Goal: Check status: Check status

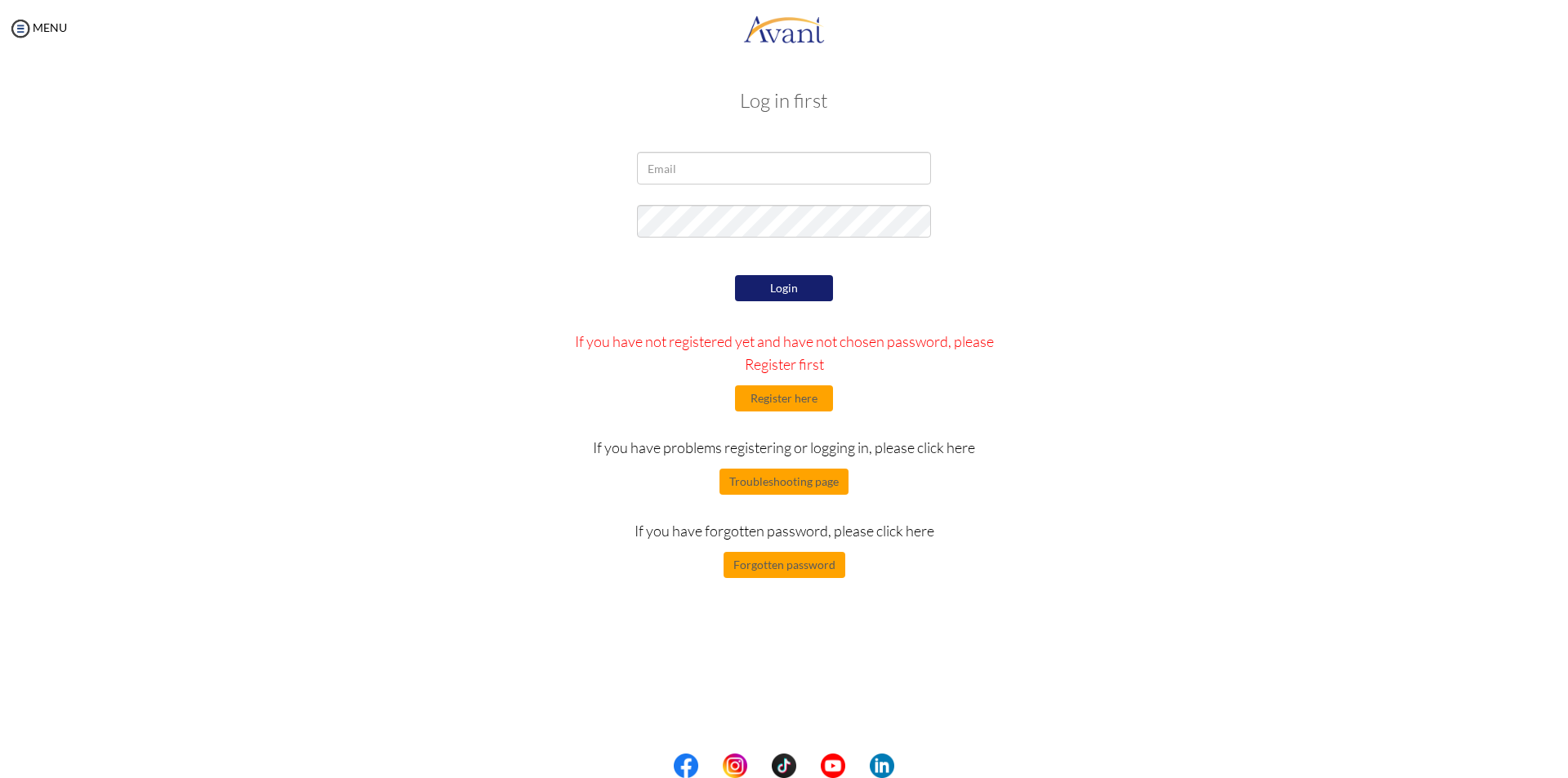
click at [808, 279] on button "Login" at bounding box center [784, 288] width 98 height 26
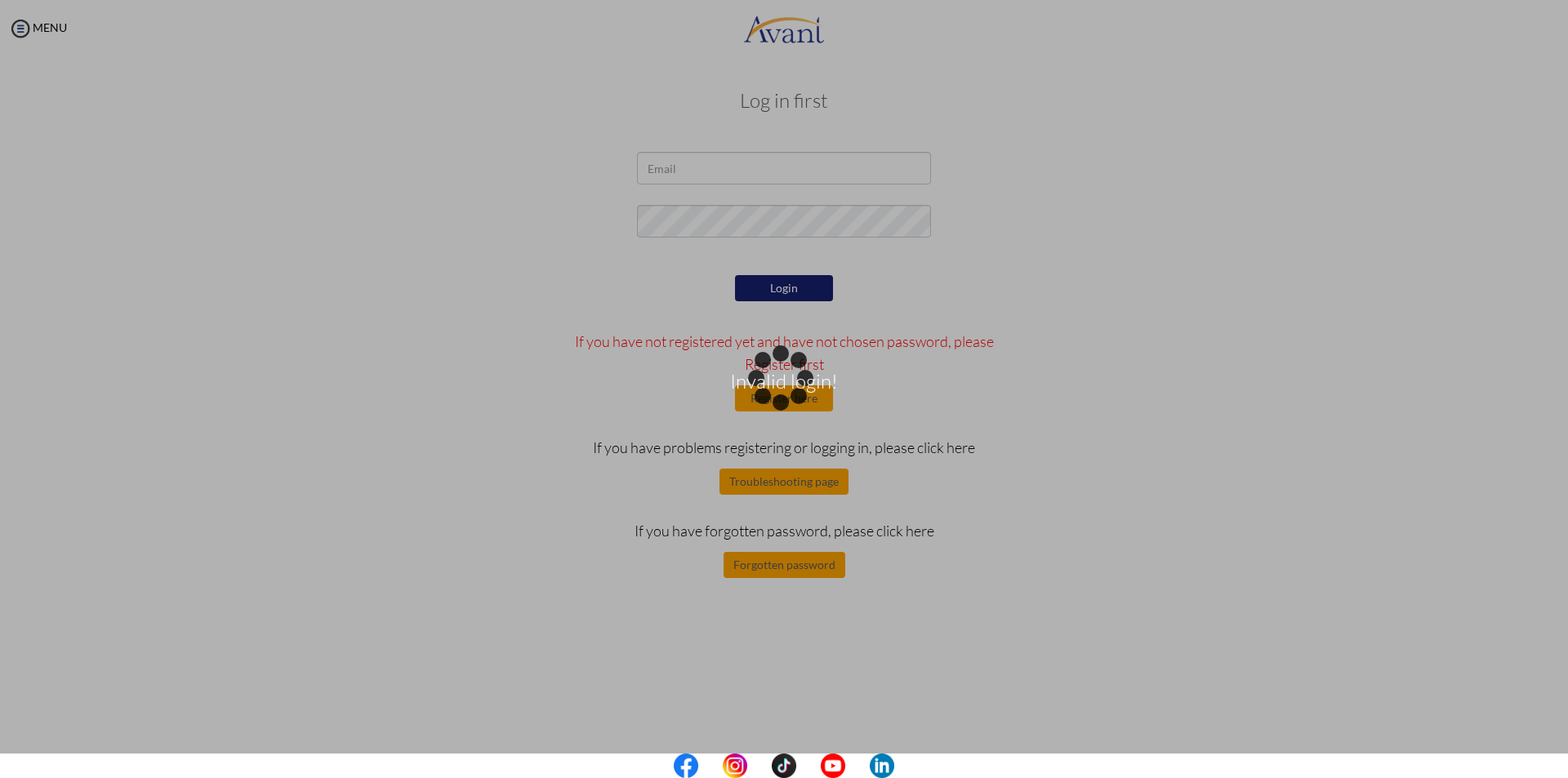
click at [796, 401] on div "Invalid login!" at bounding box center [784, 390] width 23 height 23
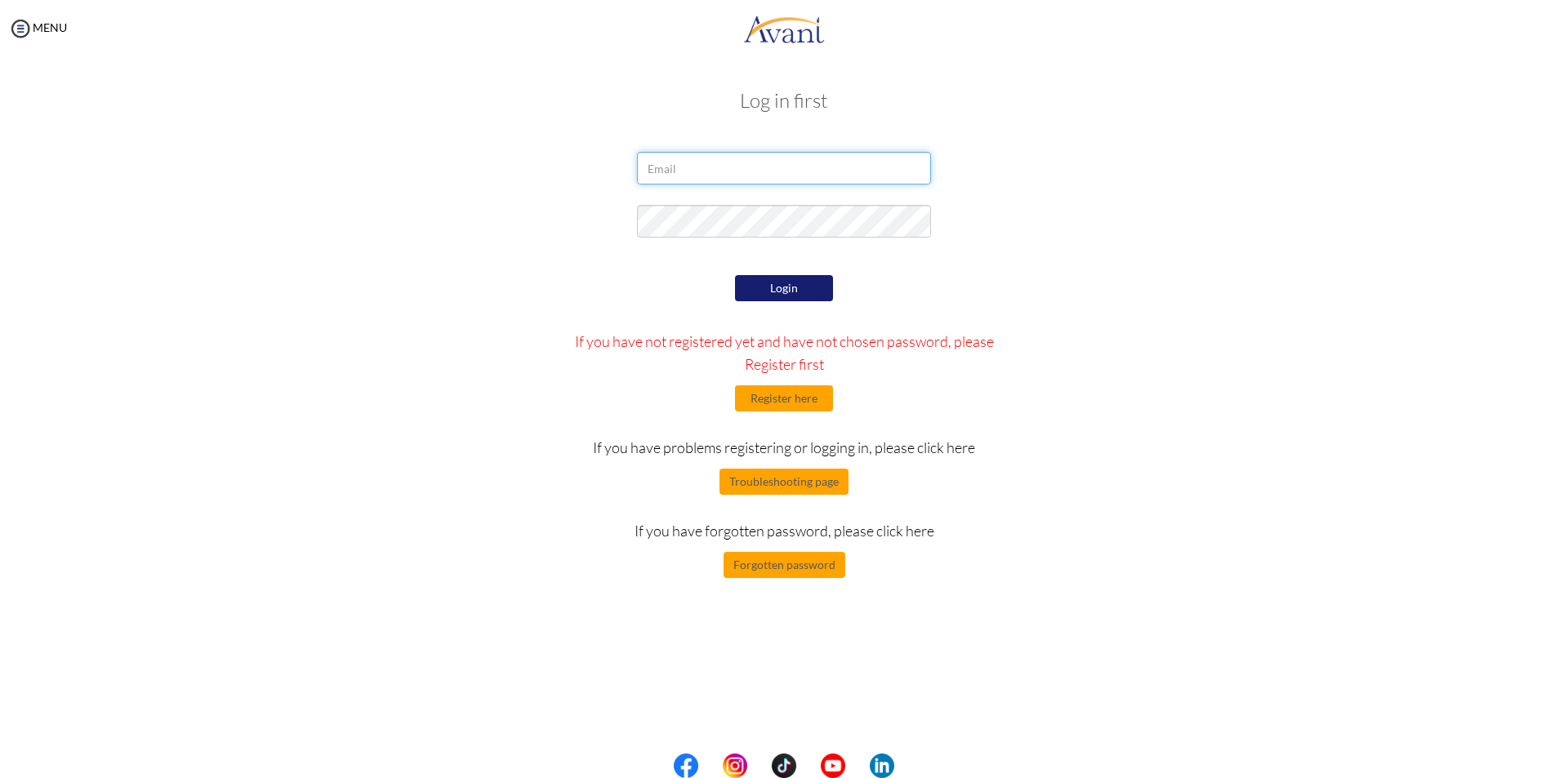
click at [790, 175] on input "email" at bounding box center [784, 167] width 294 height 33
type input "[EMAIL_ADDRESS][DOMAIN_NAME]"
click at [774, 278] on button "Login" at bounding box center [784, 288] width 98 height 26
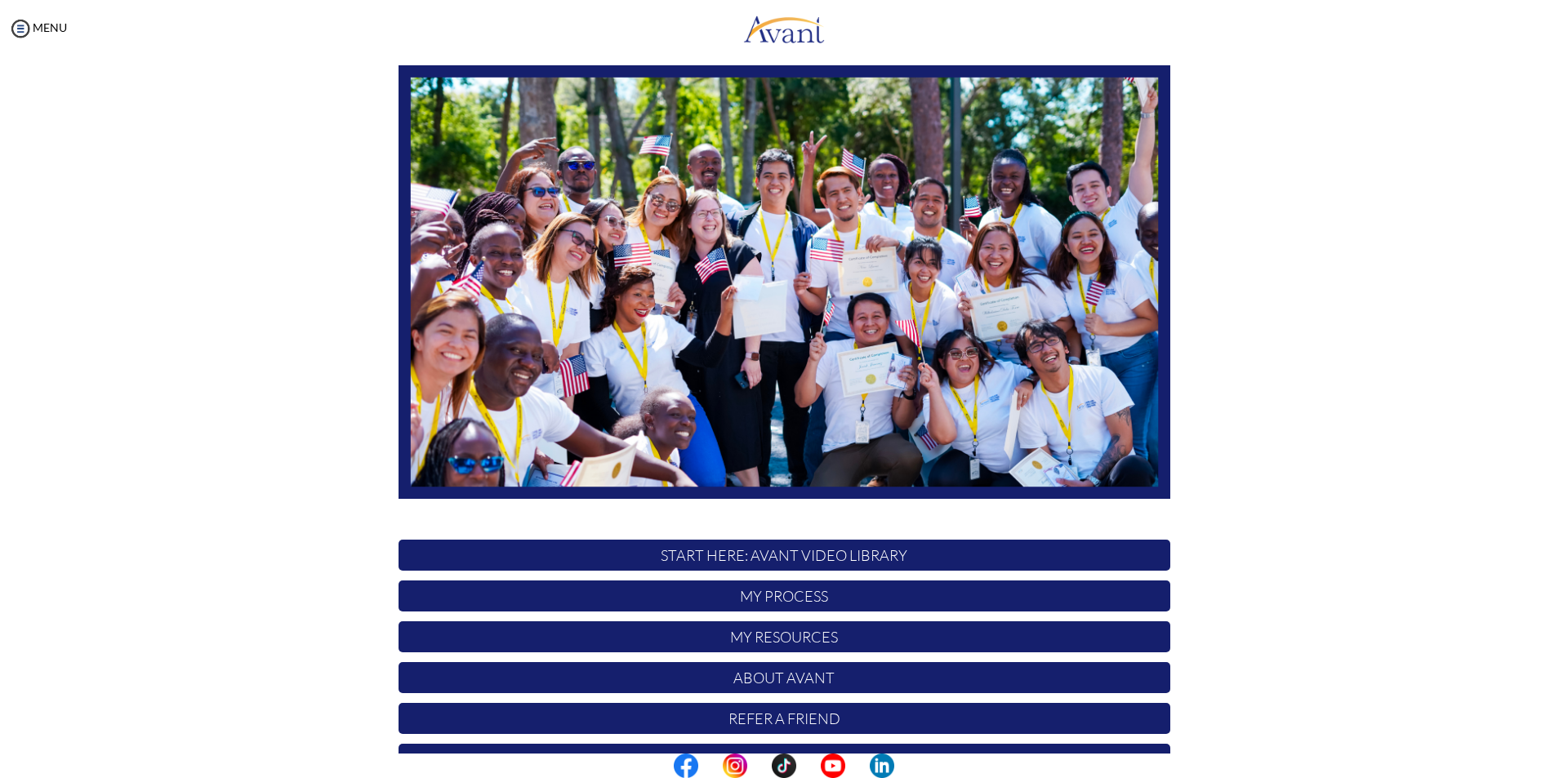
scroll to position [129, 0]
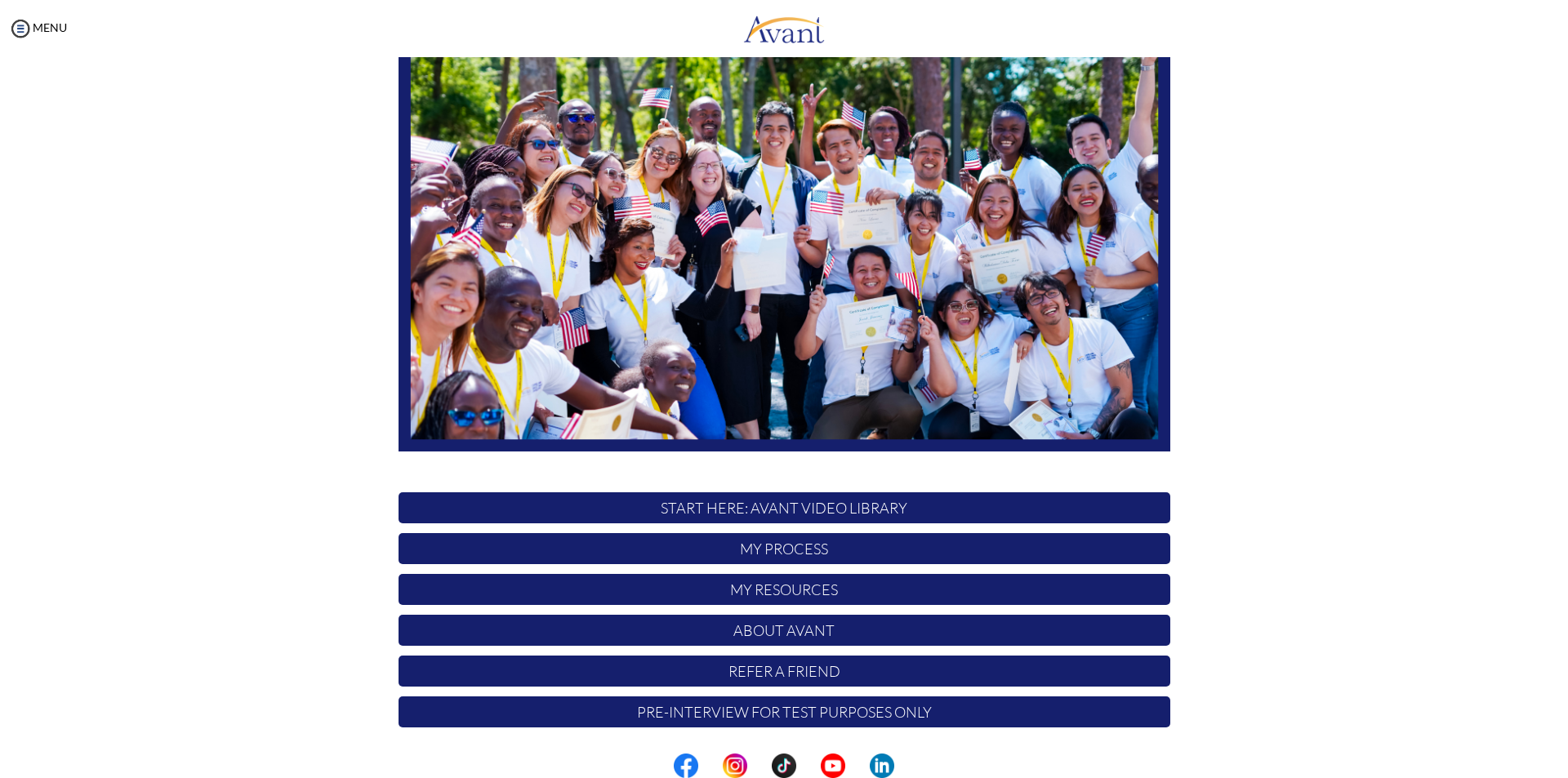
click at [764, 549] on p "My Process" at bounding box center [784, 548] width 772 height 31
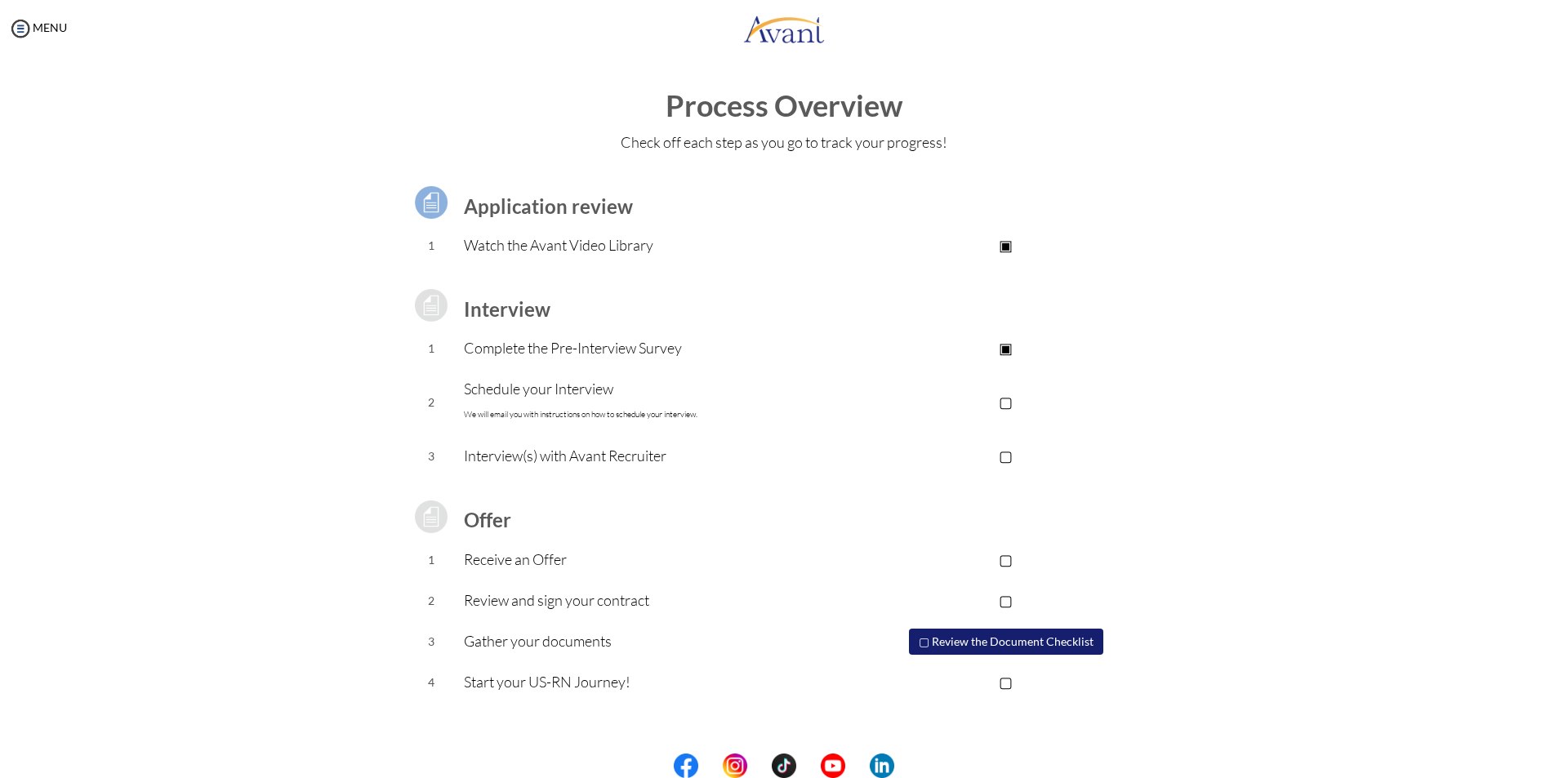
click at [665, 400] on p "Schedule your Interview We will email you with instructions on how to schedule …" at bounding box center [652, 401] width 378 height 49
click at [542, 386] on p "Schedule your Interview We will email you with instructions on how to schedule …" at bounding box center [652, 401] width 378 height 49
click at [769, 428] on td "Schedule your Interview We will email you with instructions on how to schedule …" at bounding box center [652, 403] width 378 height 67
click at [1015, 638] on button "▢ Review the Document Checklist" at bounding box center [1006, 642] width 194 height 26
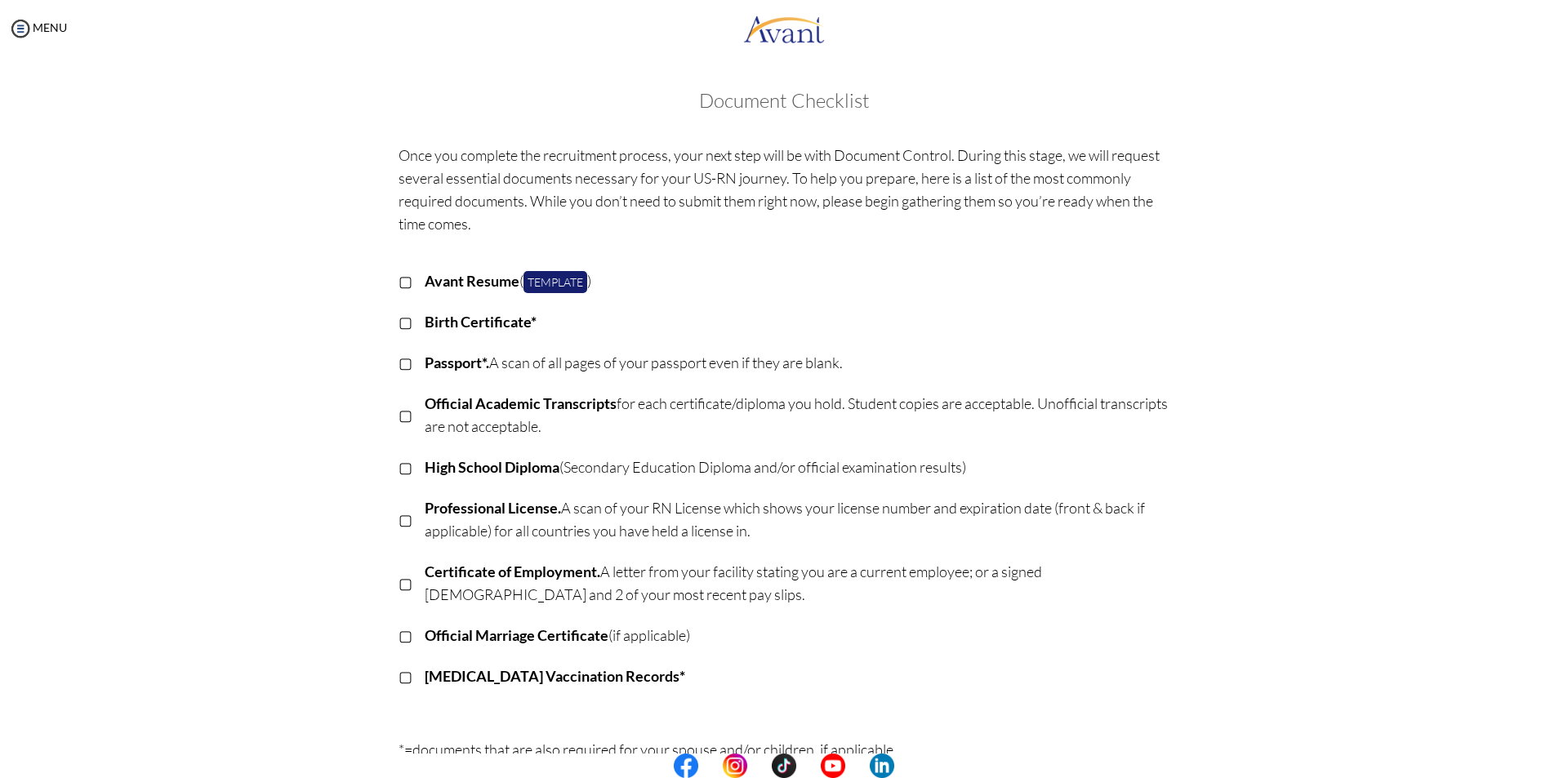
scroll to position [82, 0]
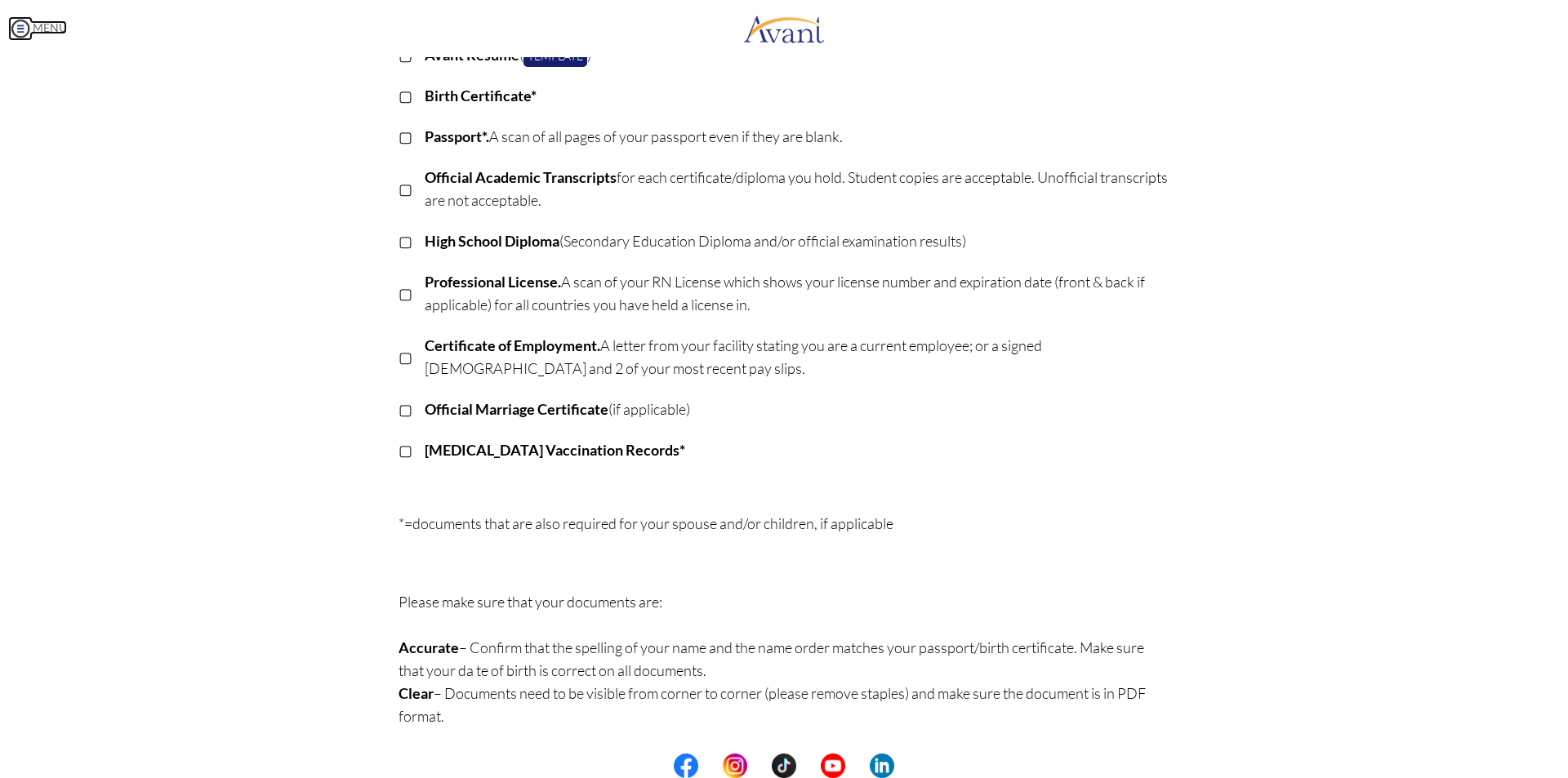
click at [20, 23] on img at bounding box center [20, 28] width 25 height 25
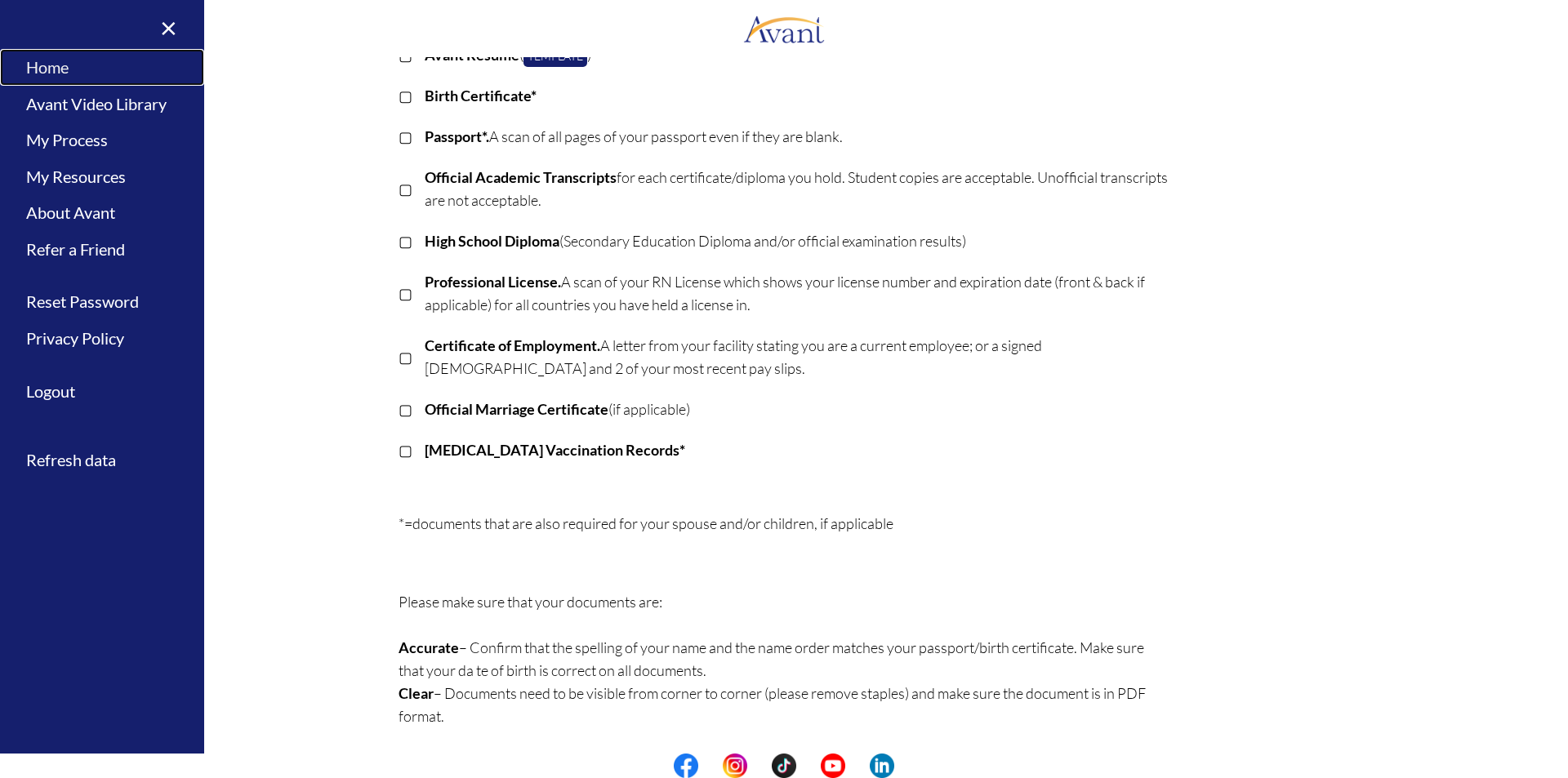
click at [47, 58] on link "Home" at bounding box center [102, 66] width 204 height 36
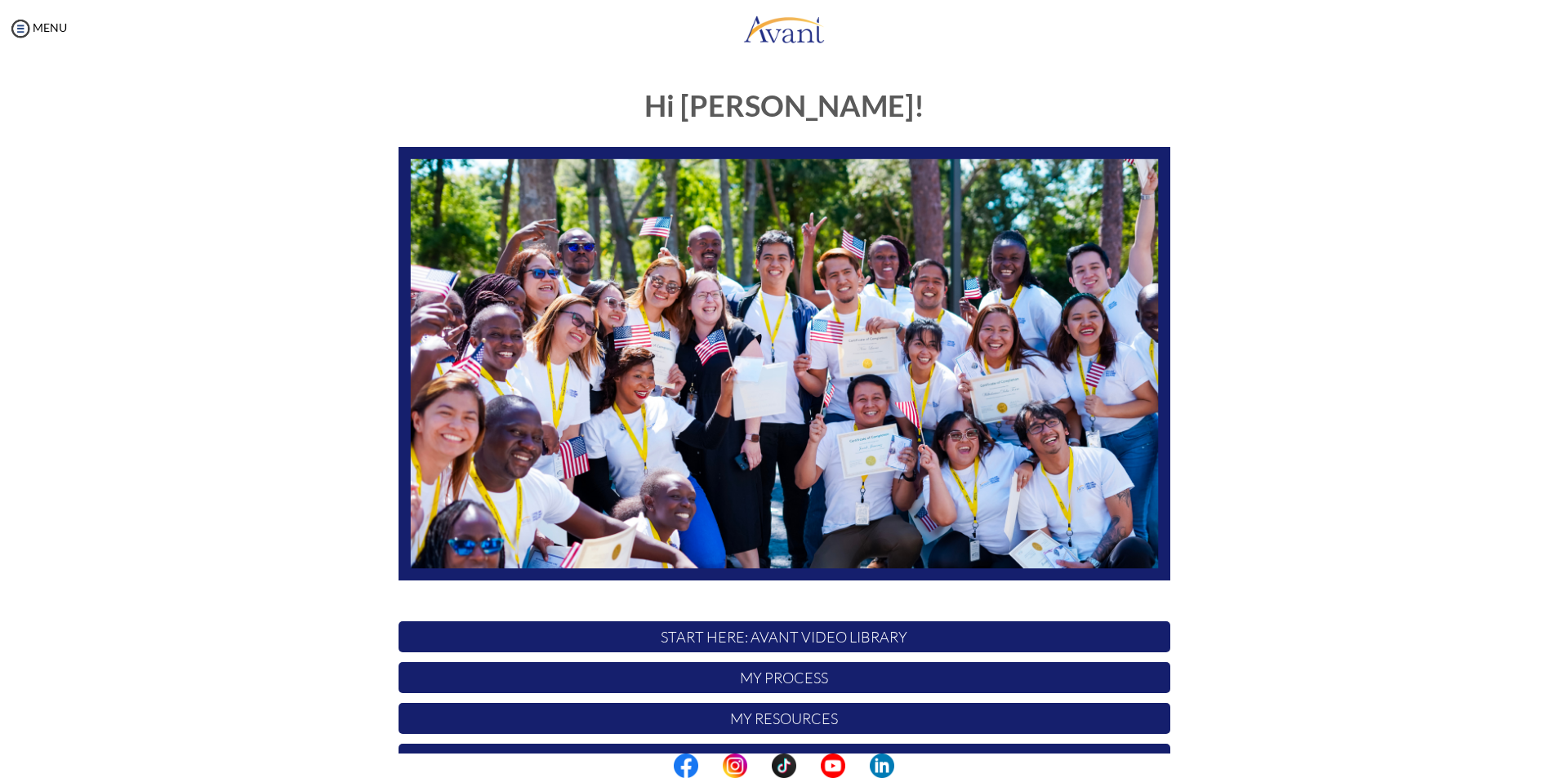
scroll to position [129, 0]
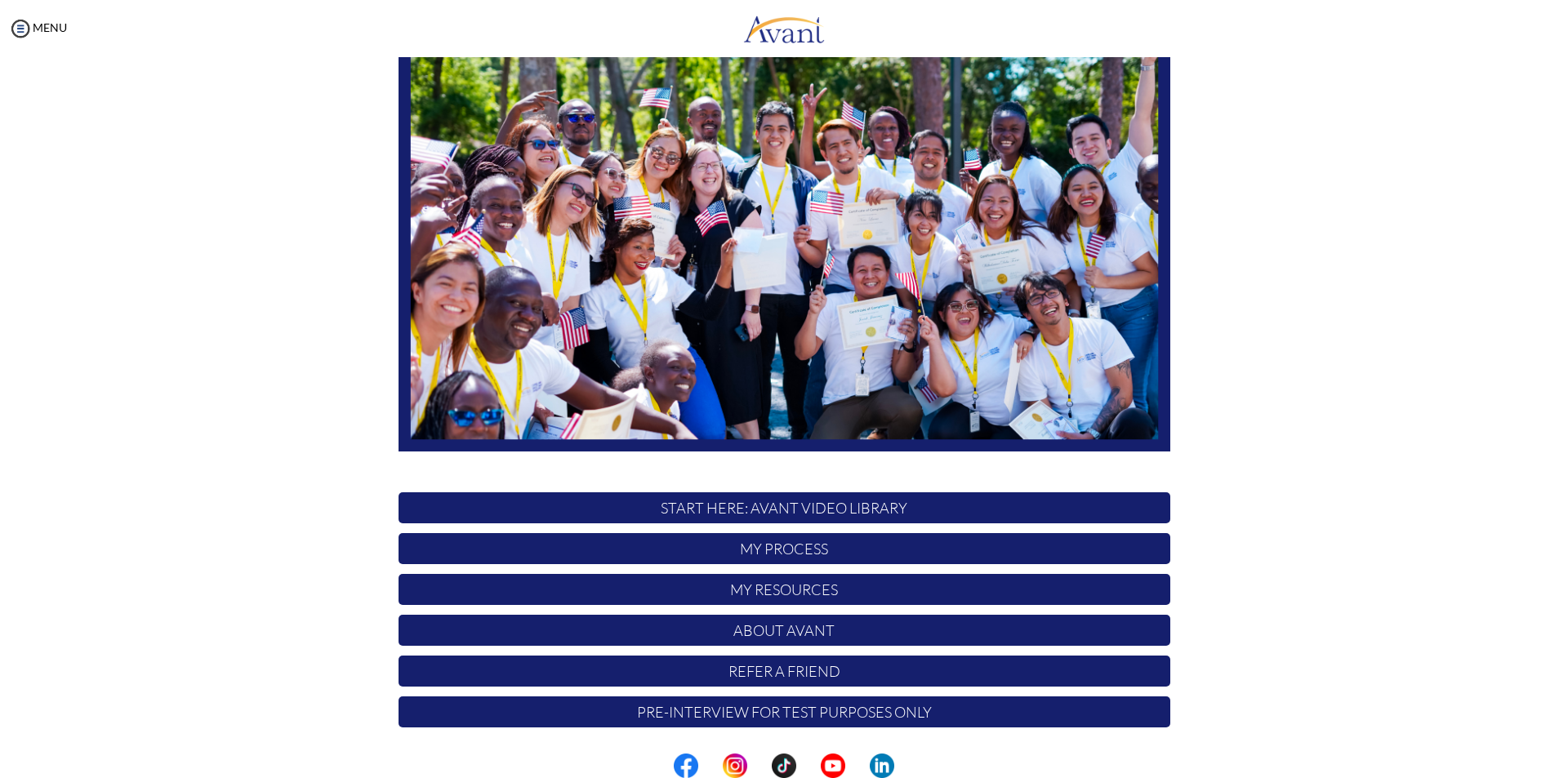
click at [821, 712] on p "Pre-Interview for test purposes only" at bounding box center [784, 712] width 772 height 31
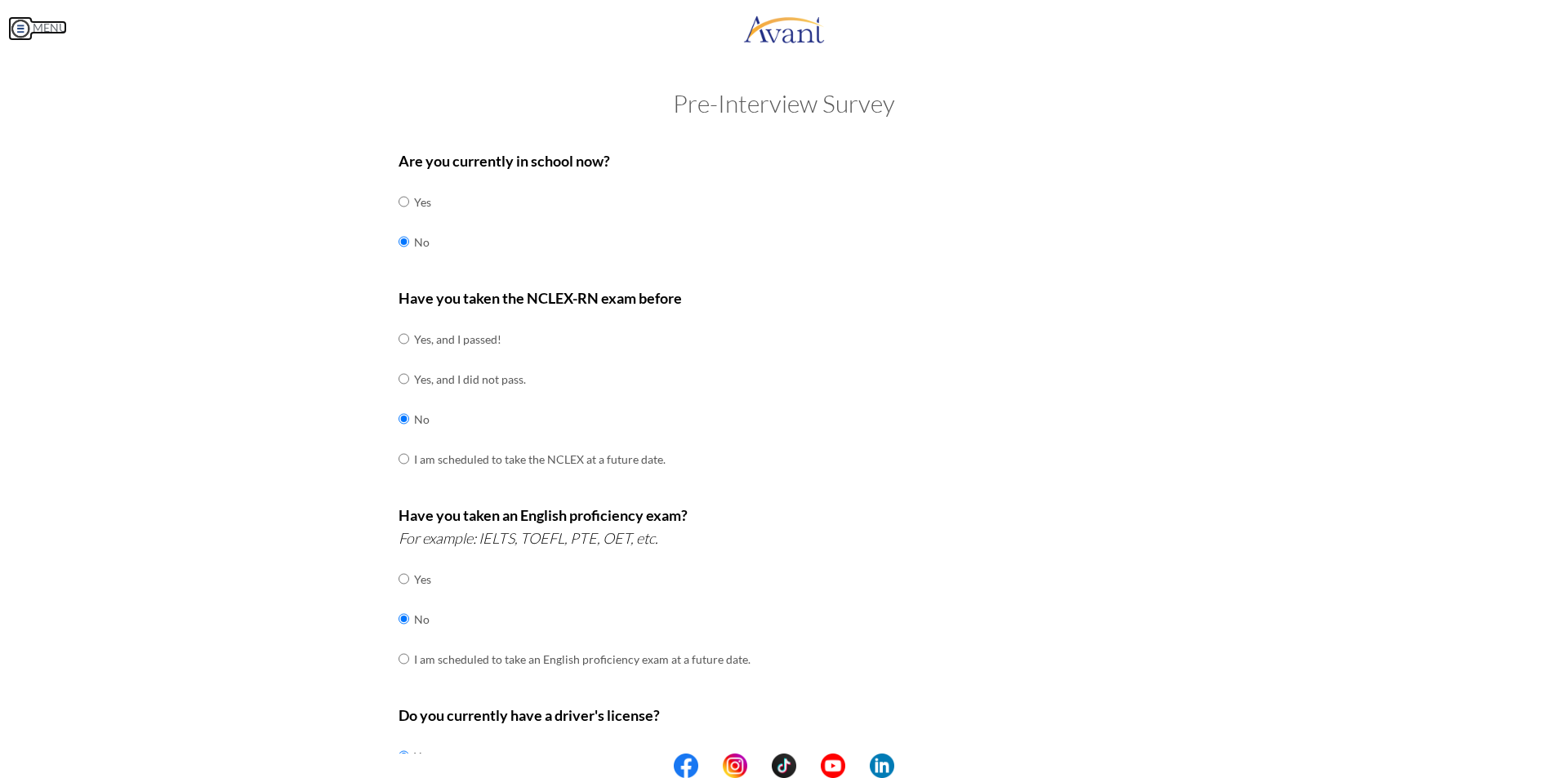
click at [27, 27] on img at bounding box center [20, 28] width 25 height 25
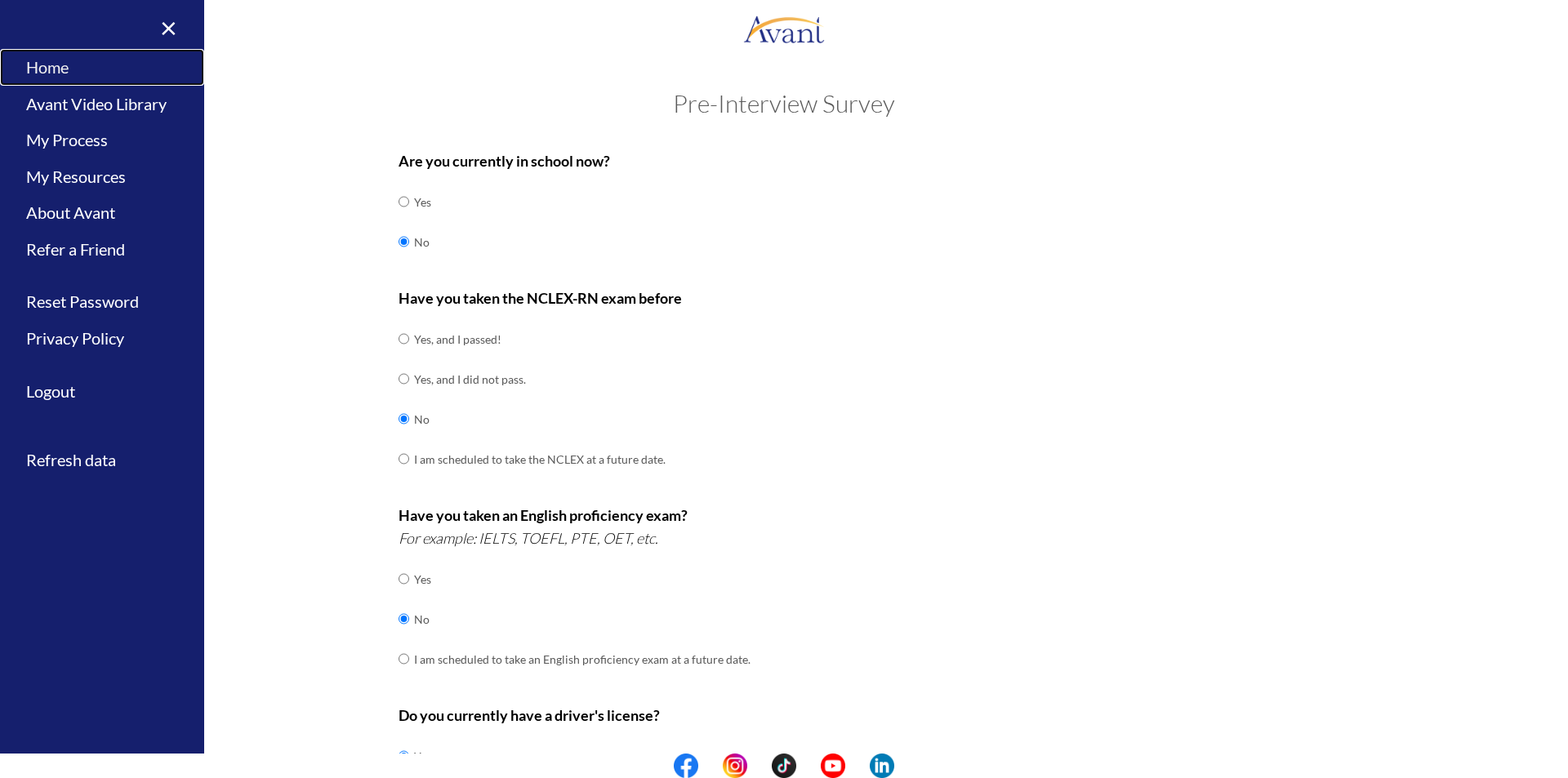
drag, startPoint x: 66, startPoint y: 62, endPoint x: 57, endPoint y: 67, distance: 10.3
click at [66, 62] on link "Home" at bounding box center [102, 66] width 204 height 36
